Goal: Book appointment/travel/reservation

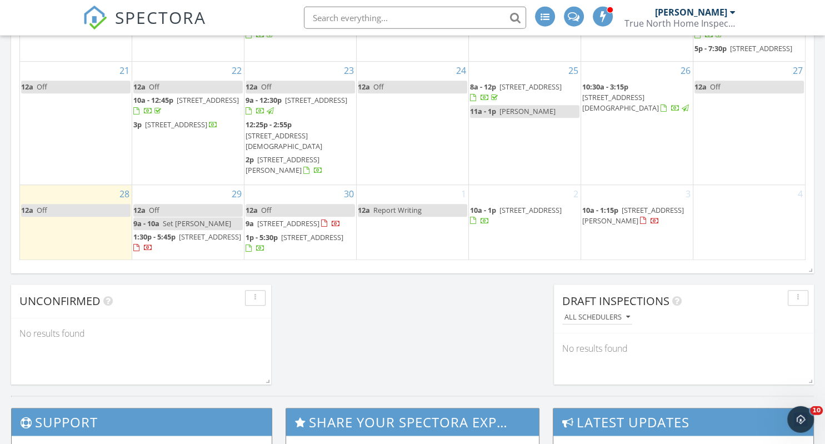
scroll to position [762, 0]
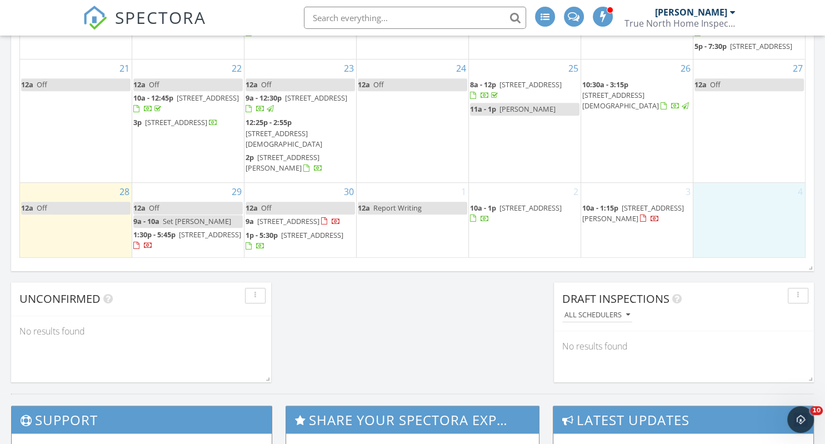
click at [749, 232] on td "4" at bounding box center [749, 220] width 112 height 76
click at [744, 203] on link "Event" at bounding box center [745, 204] width 57 height 18
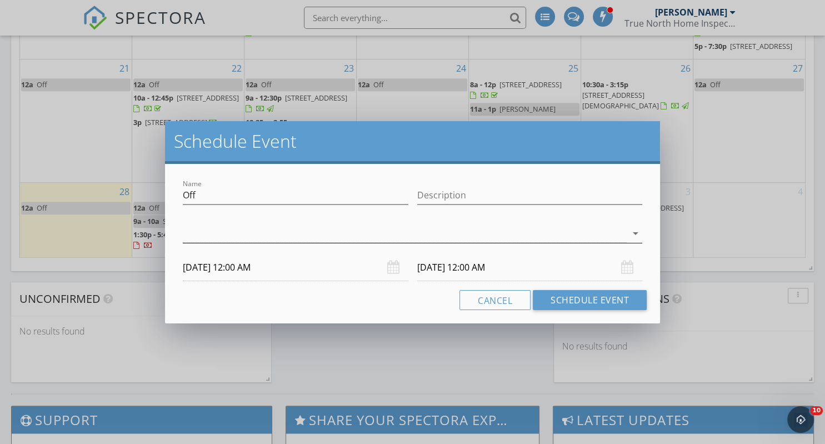
click at [202, 233] on div at bounding box center [405, 233] width 444 height 18
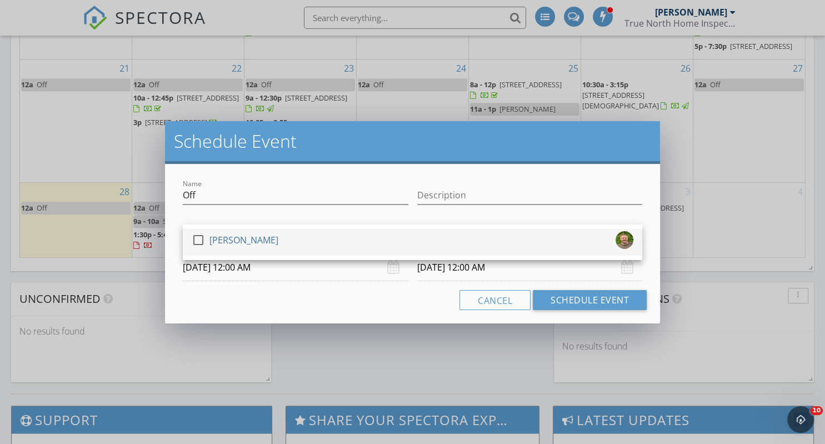
click at [197, 235] on div at bounding box center [198, 239] width 19 height 19
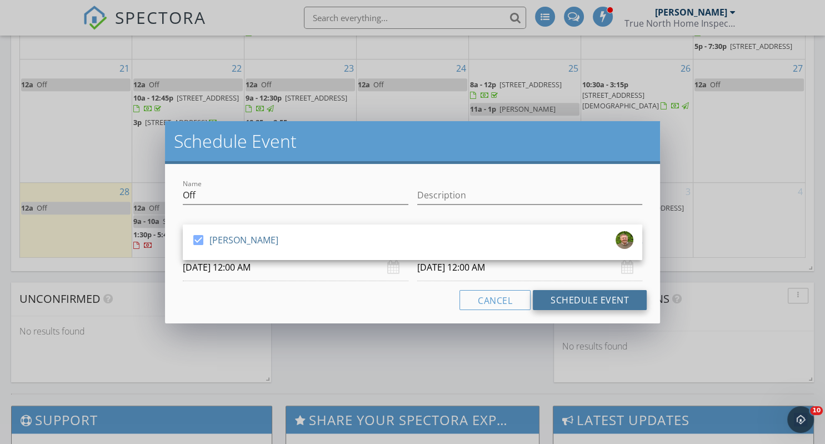
click at [592, 300] on button "Schedule Event" at bounding box center [590, 300] width 114 height 20
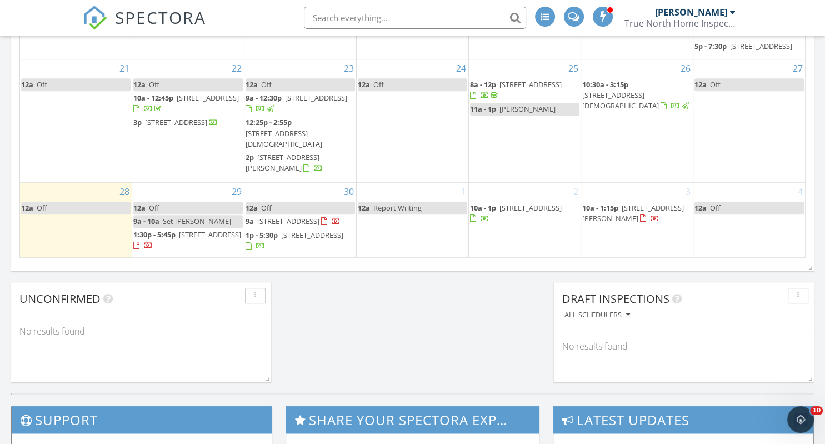
scroll to position [806, 0]
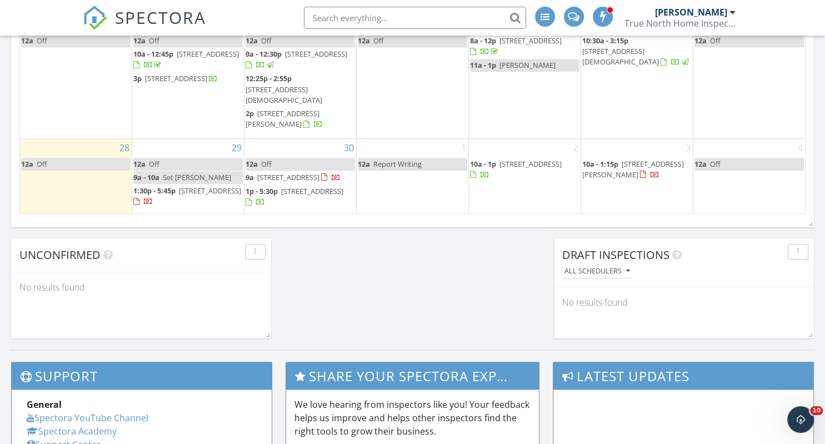
click at [741, 170] on link "12a Off" at bounding box center [748, 164] width 109 height 13
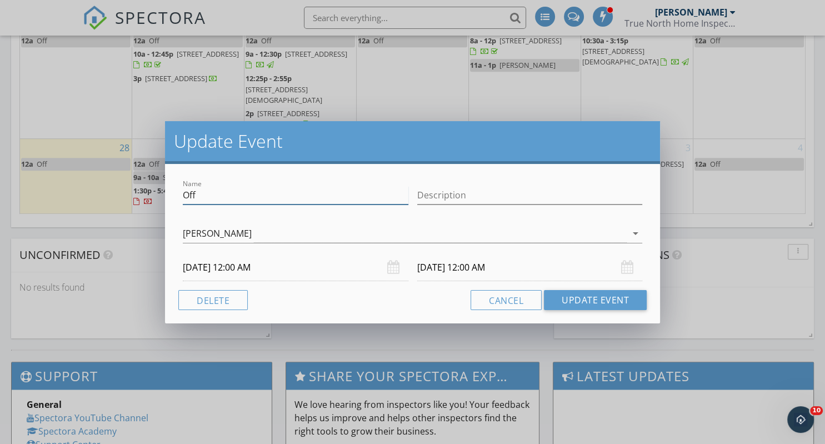
click at [210, 192] on input "Off" at bounding box center [295, 195] width 225 height 18
type input "O"
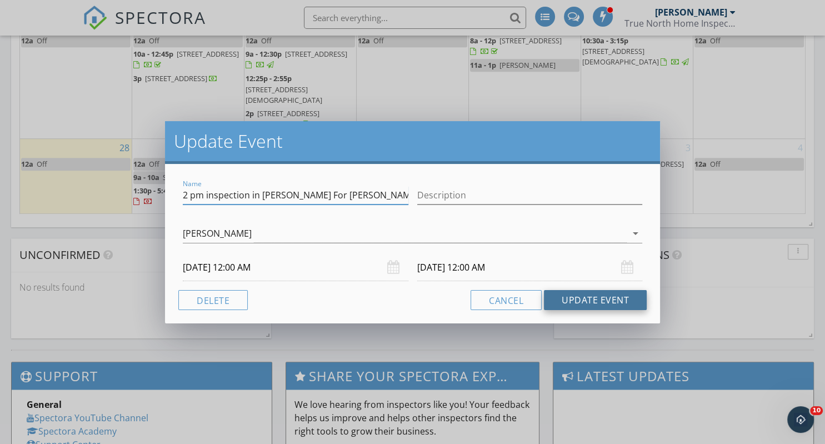
type input "2 pm inspection in [PERSON_NAME] For [PERSON_NAME]"
click at [581, 294] on button "Update Event" at bounding box center [595, 300] width 103 height 20
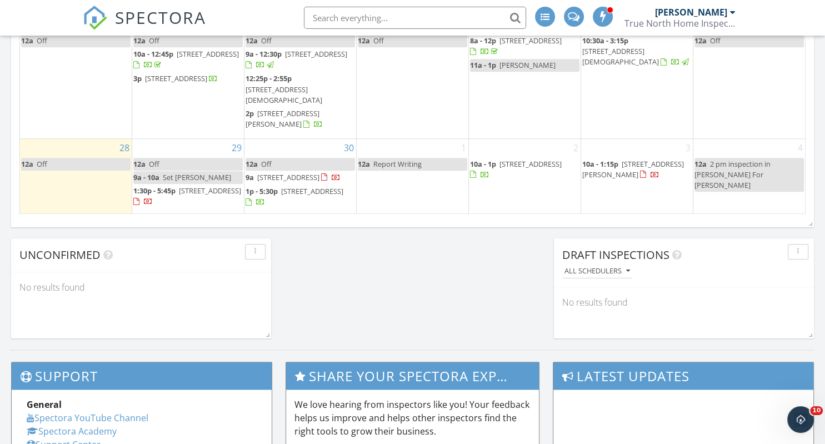
scroll to position [849, 0]
